Goal: Information Seeking & Learning: Learn about a topic

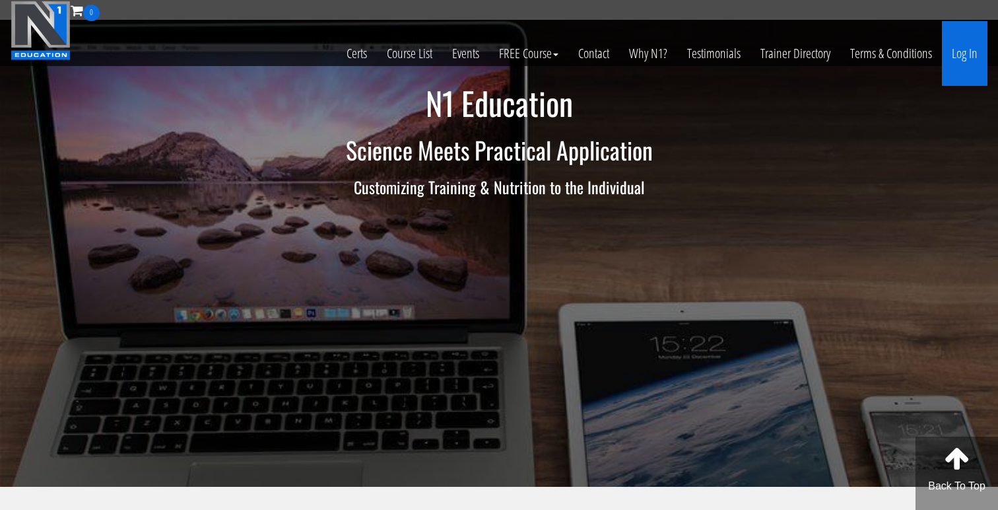
click at [968, 63] on link "Log In" at bounding box center [965, 53] width 46 height 65
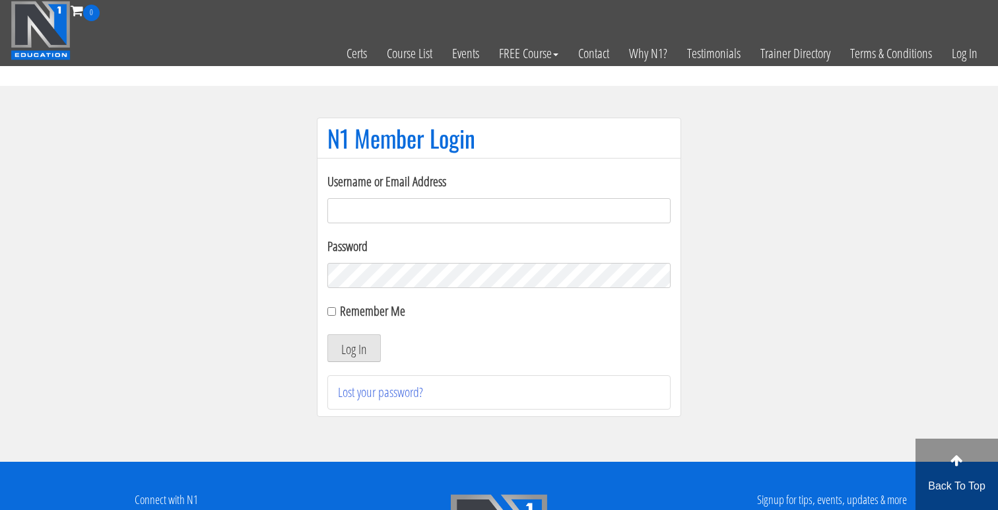
click at [523, 206] on input "Username or Email Address" at bounding box center [498, 210] width 343 height 25
type input "jonathanramirez.o@outlook.com"
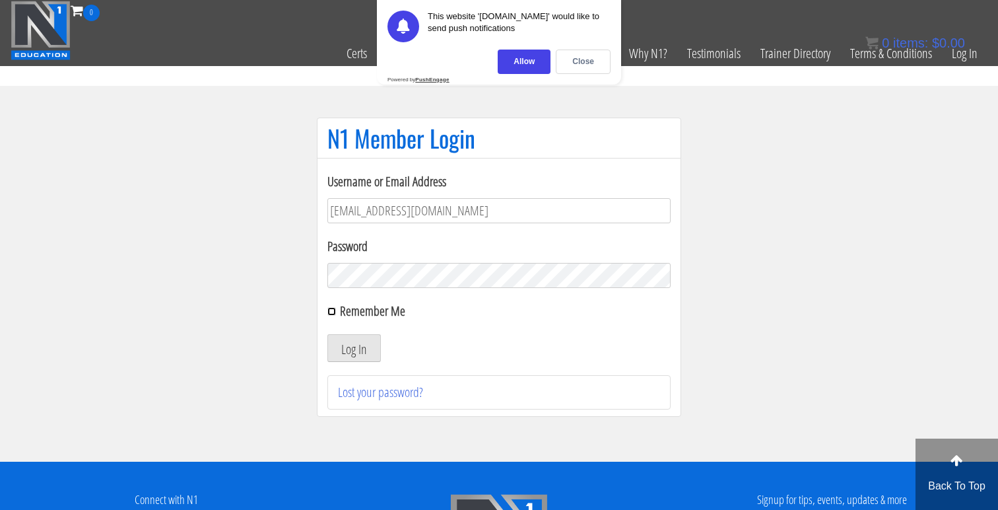
click at [328, 309] on input "Remember Me" at bounding box center [331, 311] width 9 height 9
checkbox input "true"
click at [534, 65] on div "Allow" at bounding box center [524, 62] width 53 height 24
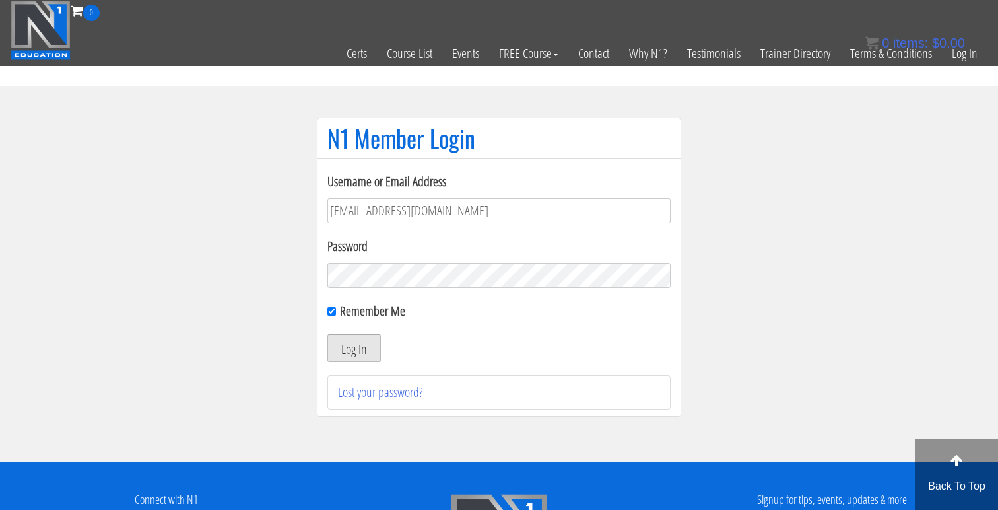
click at [362, 349] on button "Log In" at bounding box center [353, 348] width 53 height 28
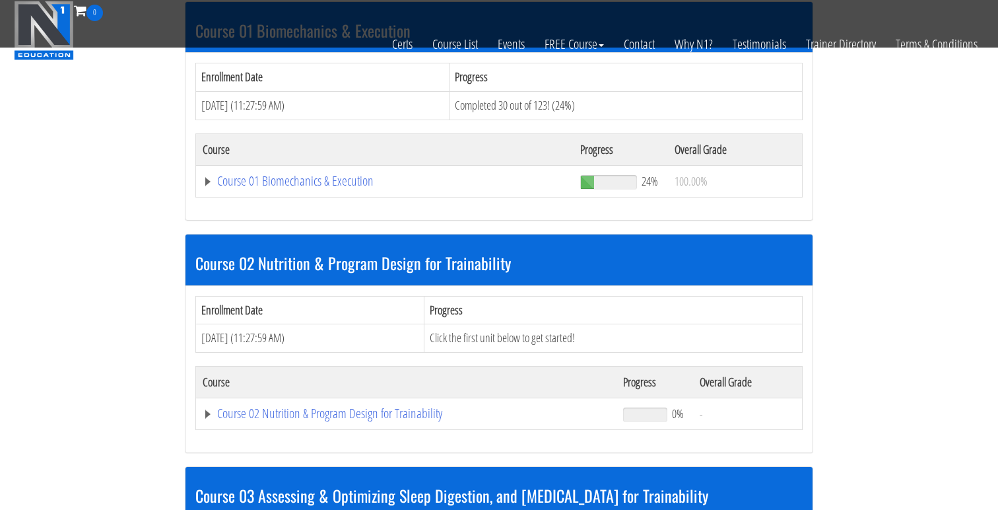
scroll to position [431, 0]
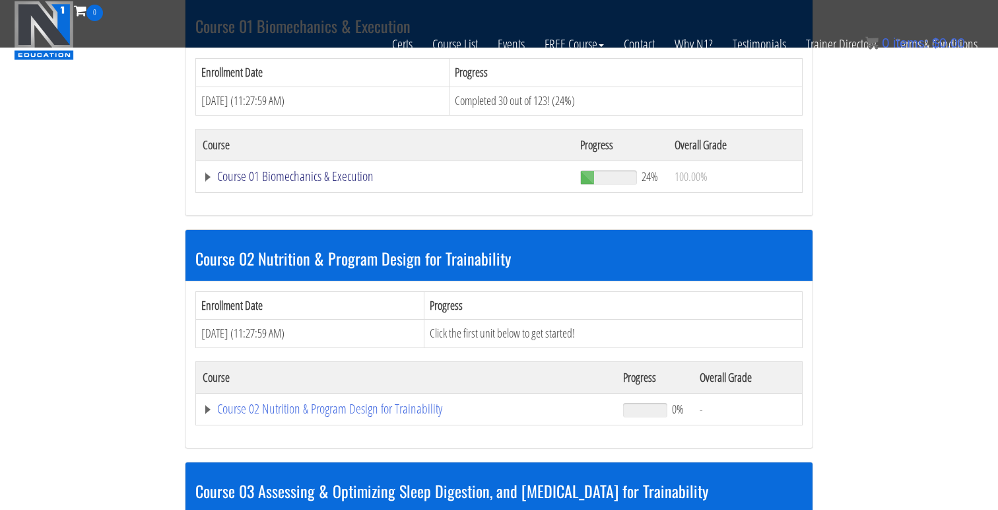
click at [300, 178] on link "Course 01 Biomechanics & Execution" at bounding box center [385, 176] width 364 height 13
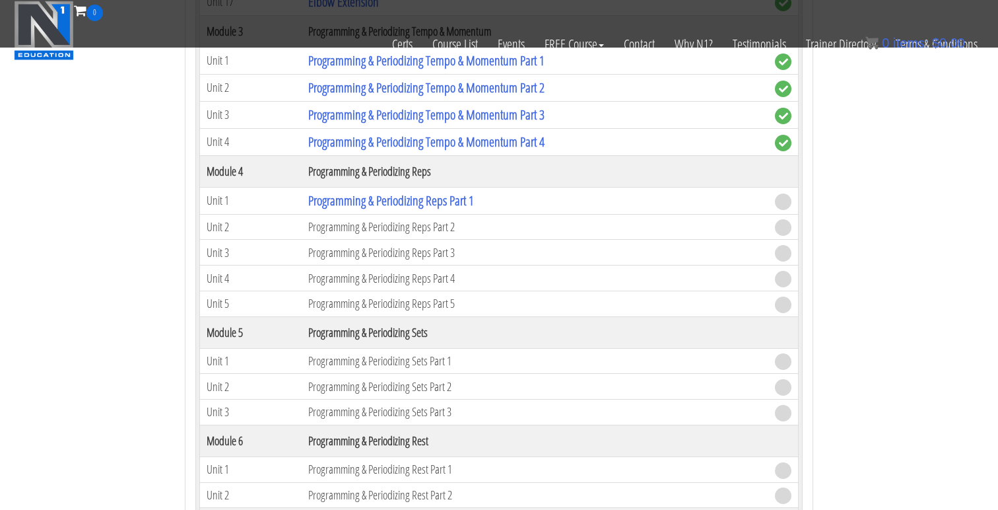
scroll to position [1391, 0]
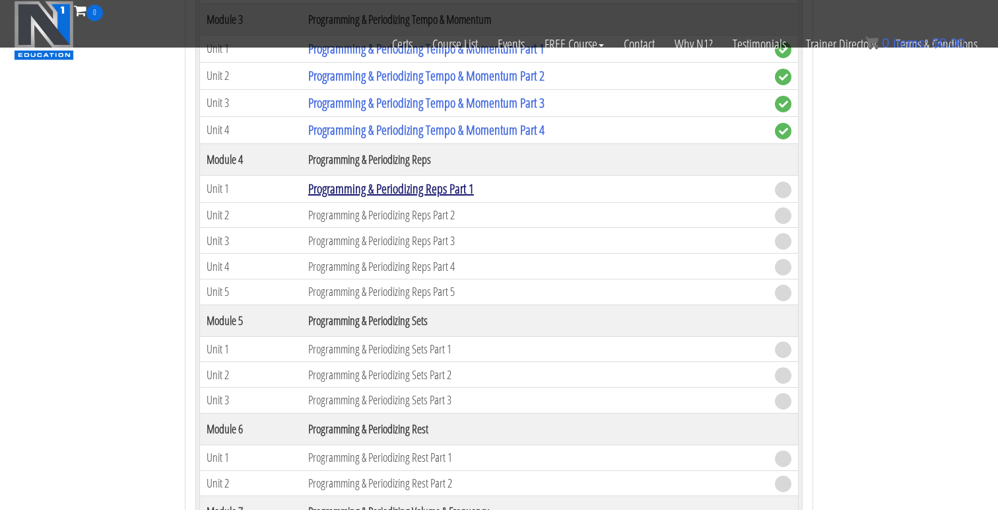
click at [345, 190] on link "Programming & Periodizing Reps Part 1" at bounding box center [391, 189] width 166 height 18
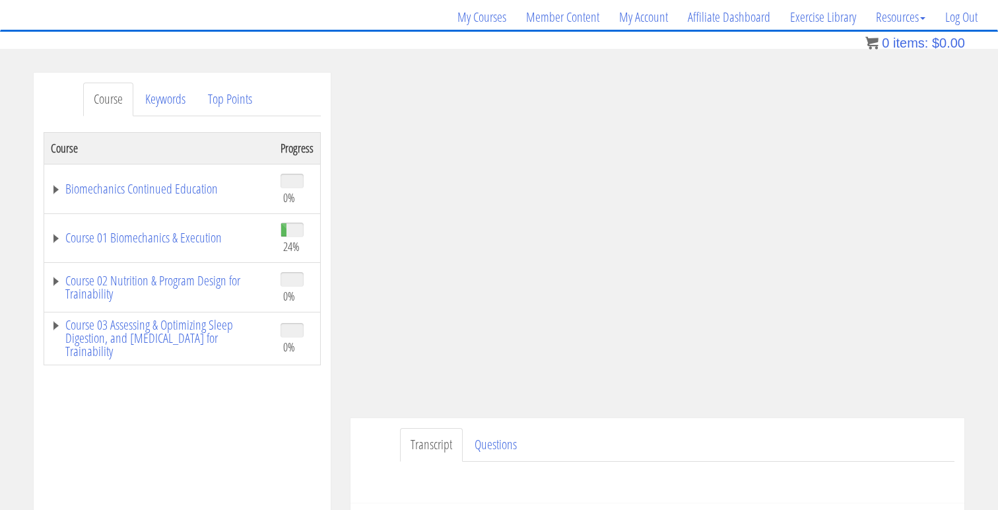
scroll to position [118, 0]
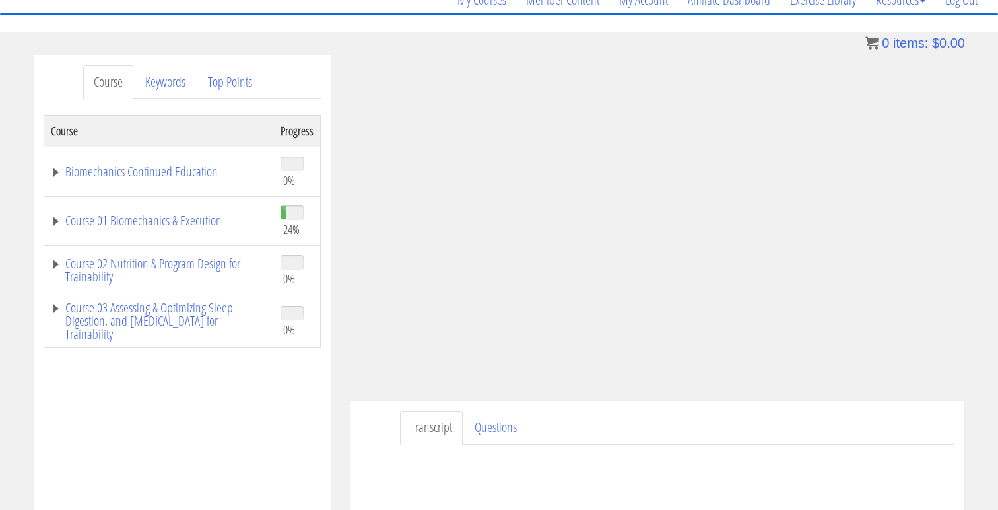
drag, startPoint x: 4, startPoint y: 102, endPoint x: 309, endPoint y: 90, distance: 305.3
click at [309, 90] on div "Course Keywords Top Points Course Progress Biomechanics Continued Education 0% …" at bounding box center [499, 428] width 998 height 746
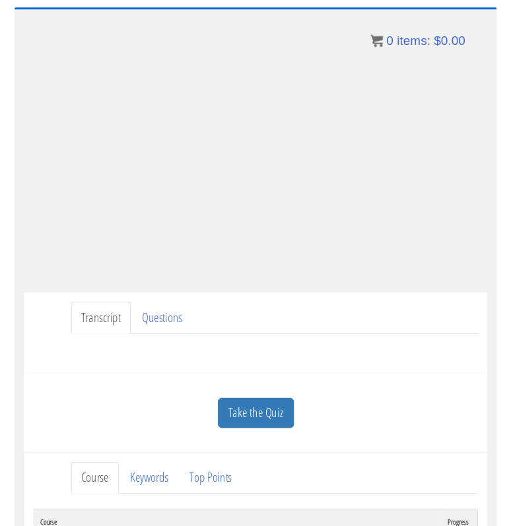
scroll to position [71, 0]
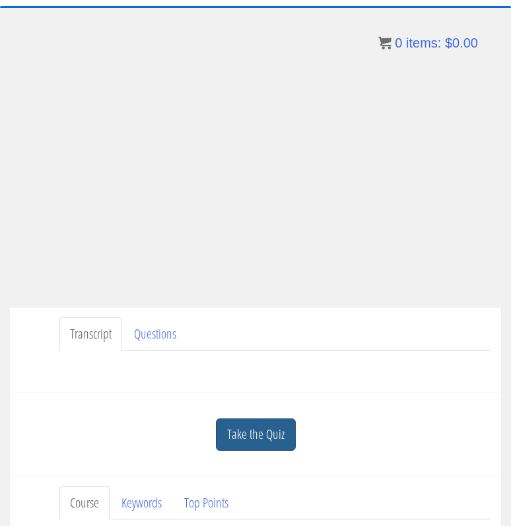
click at [249, 431] on link "Take the Quiz" at bounding box center [256, 435] width 80 height 32
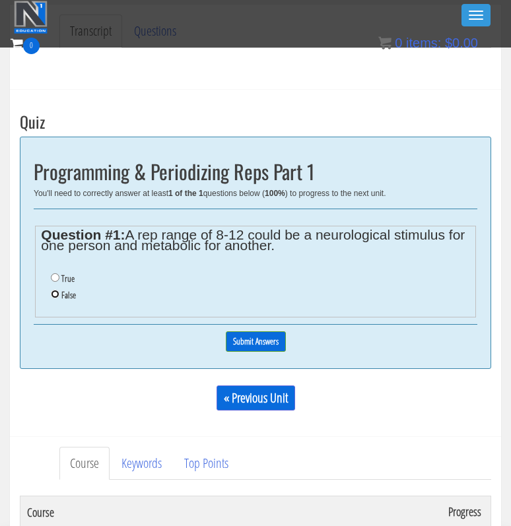
click at [53, 296] on input "False" at bounding box center [55, 294] width 9 height 9
radio input "true"
click at [238, 337] on input "Submit Answers" at bounding box center [256, 341] width 60 height 20
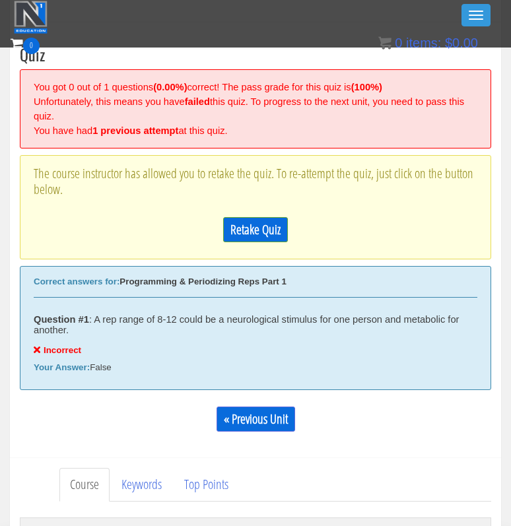
scroll to position [405, 0]
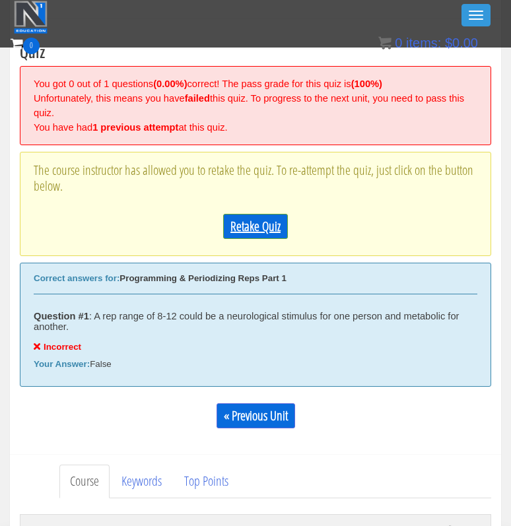
click at [243, 229] on link "Retake Quiz" at bounding box center [255, 226] width 65 height 25
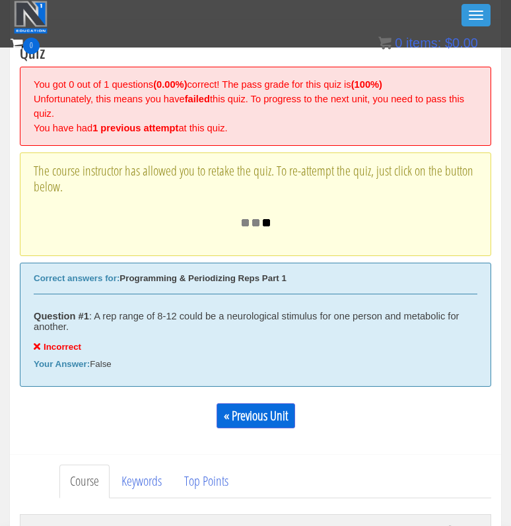
scroll to position [371, 0]
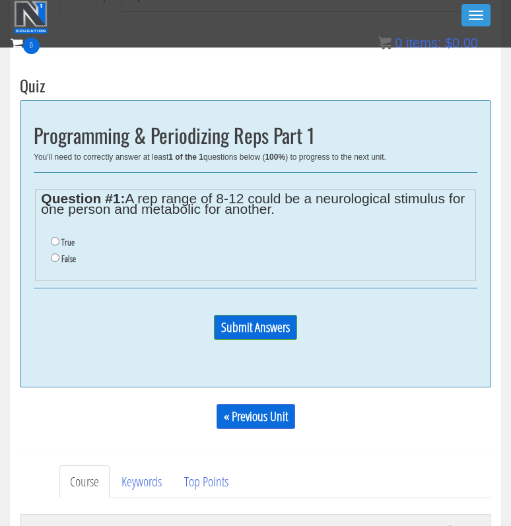
click at [61, 241] on label "True" at bounding box center [67, 242] width 13 height 11
click at [59, 241] on input "True" at bounding box center [55, 241] width 9 height 9
radio input "true"
click at [292, 327] on input "Submit Answers" at bounding box center [255, 327] width 83 height 25
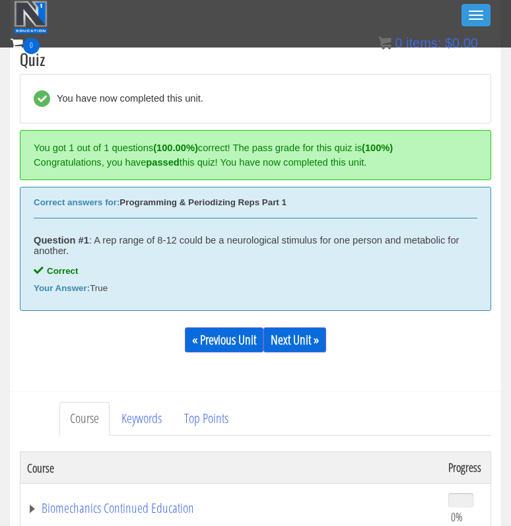
scroll to position [405, 0]
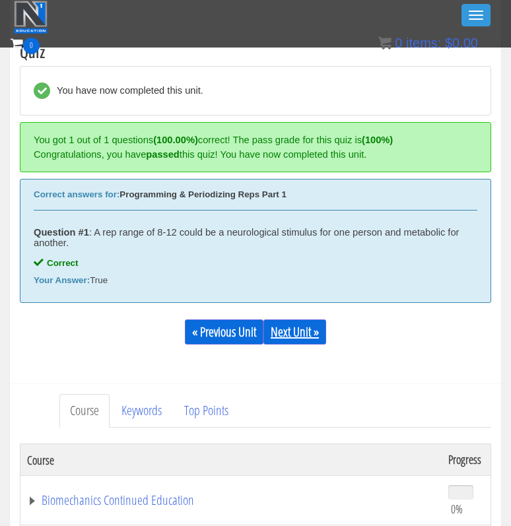
click at [287, 337] on link "Next Unit »" at bounding box center [294, 332] width 63 height 25
